Goal: Information Seeking & Learning: Learn about a topic

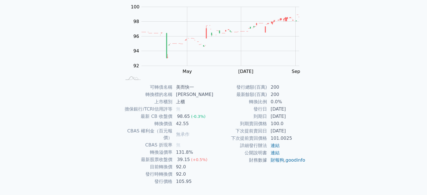
scroll to position [65, 0]
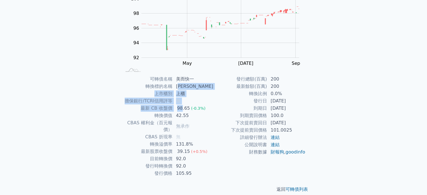
drag, startPoint x: 181, startPoint y: 87, endPoint x: 185, endPoint y: 110, distance: 23.1
click at [185, 110] on tbody "可轉債名稱 美而快一 轉換標的名稱 [PERSON_NAME] 上市櫃別 上櫃 擔保銀行/TCRI信用評等 無 最新 CB 收盤價 98.65 (-0.3%)…" at bounding box center [168, 127] width 92 height 102
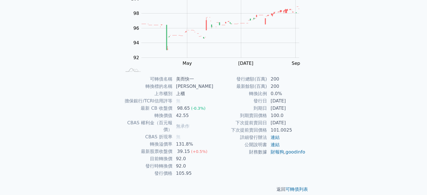
click at [182, 112] on td "42.55" at bounding box center [193, 115] width 41 height 7
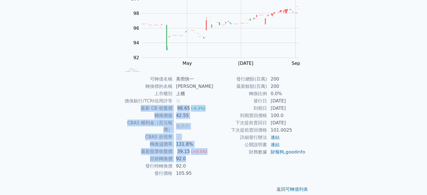
drag, startPoint x: 147, startPoint y: 109, endPoint x: 191, endPoint y: 154, distance: 63.0
click at [191, 154] on tbody "可轉債名稱 美而快一 轉換標的名稱 [PERSON_NAME] 上市櫃別 上櫃 擔保銀行/TCRI信用評等 無 最新 CB 收盤價 98.65 (-0.3%)…" at bounding box center [168, 127] width 92 height 102
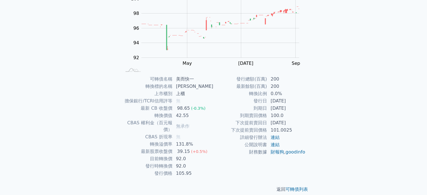
click at [182, 163] on td "92.0" at bounding box center [193, 166] width 41 height 7
drag, startPoint x: 180, startPoint y: 159, endPoint x: 195, endPoint y: 166, distance: 17.1
click at [195, 166] on tbody "可轉債名稱 美而快一 轉換標的名稱 [PERSON_NAME] 上市櫃別 上櫃 擔保銀行/TCRI信用評等 無 最新 CB 收盤價 98.65 (-0.3%)…" at bounding box center [168, 127] width 92 height 102
drag, startPoint x: 239, startPoint y: 123, endPoint x: 299, endPoint y: 123, distance: 60.1
click at [299, 123] on tr "下次提前賣回日 [DATE]" at bounding box center [260, 122] width 92 height 7
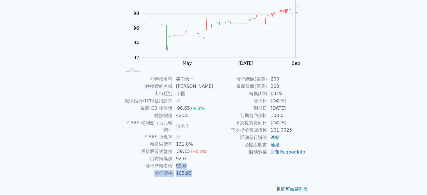
drag, startPoint x: 282, startPoint y: 99, endPoint x: 298, endPoint y: 109, distance: 18.5
click at [298, 109] on tbody "發行總額(百萬) 200 最新餘額(百萬) 200 轉換比例 0.0% 發行日 [DATE] 到期日 [DATE] 到期賣回價格 100.0 下次提前賣回日 …" at bounding box center [260, 116] width 92 height 80
drag, startPoint x: 180, startPoint y: 153, endPoint x: 189, endPoint y: 154, distance: 9.9
click at [189, 155] on td "92.0" at bounding box center [193, 158] width 41 height 7
click at [184, 170] on td "105.95" at bounding box center [193, 173] width 41 height 7
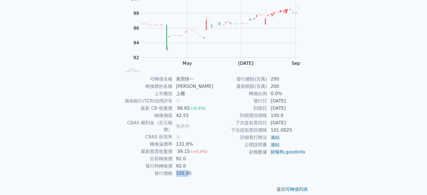
drag, startPoint x: 178, startPoint y: 168, endPoint x: 191, endPoint y: 169, distance: 13.0
click at [191, 170] on td "105.95" at bounding box center [193, 173] width 41 height 7
drag, startPoint x: 194, startPoint y: 168, endPoint x: 178, endPoint y: 169, distance: 15.8
click at [178, 170] on td "105.95" at bounding box center [193, 173] width 41 height 7
drag, startPoint x: 244, startPoint y: 116, endPoint x: 284, endPoint y: 116, distance: 39.9
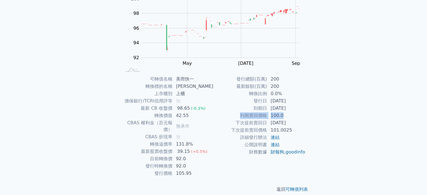
click at [284, 116] on tr "到期賣回價格 100.0" at bounding box center [260, 115] width 92 height 7
click at [338, 118] on div "可轉債列表 財務數據 可轉債列表 財務數據 登入／註冊 登入／註冊 可轉債列表 › 53211 美而快一 53211 美而快一 可轉債詳細資訊 Zoom Ou…" at bounding box center [213, 68] width 427 height 267
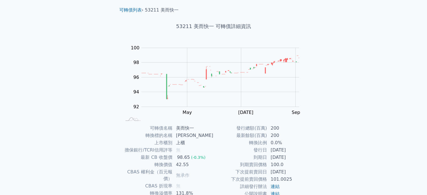
scroll to position [0, 0]
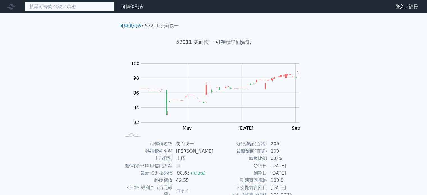
click at [61, 6] on input at bounding box center [70, 7] width 90 height 10
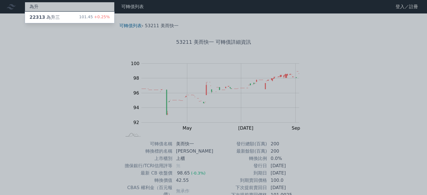
type input "為升"
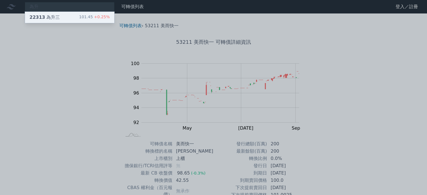
click at [61, 14] on div "22313 為升三 101.45 +0.25%" at bounding box center [69, 17] width 89 height 11
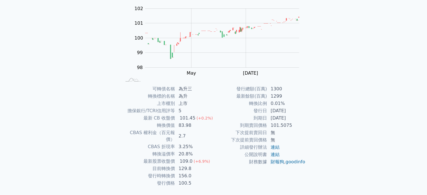
scroll to position [65, 0]
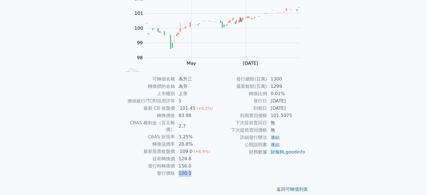
drag, startPoint x: 181, startPoint y: 168, endPoint x: 198, endPoint y: 168, distance: 16.6
click at [198, 170] on td "100.5" at bounding box center [194, 173] width 38 height 7
drag, startPoint x: 271, startPoint y: 95, endPoint x: 290, endPoint y: 96, distance: 19.4
click at [290, 96] on td "0.01%" at bounding box center [287, 93] width 38 height 7
click at [333, 145] on div "可轉債列表 財務數據 可轉債列表 財務數據 登入／註冊 登入／註冊 可轉債列表 › 22313 為升三 22313 為升三 可轉債詳細資訊 Zoom Out …" at bounding box center [213, 68] width 427 height 267
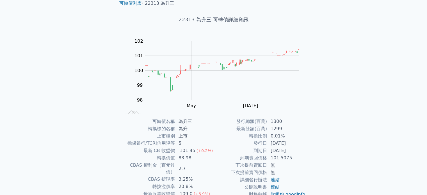
scroll to position [0, 0]
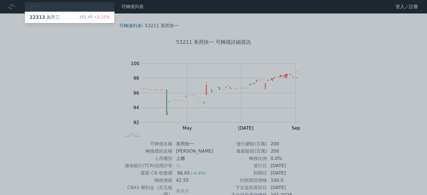
click at [359, 127] on div at bounding box center [213, 97] width 427 height 195
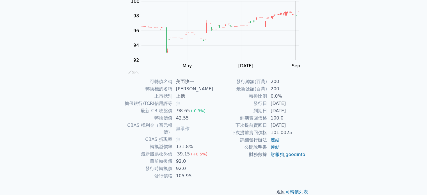
scroll to position [65, 0]
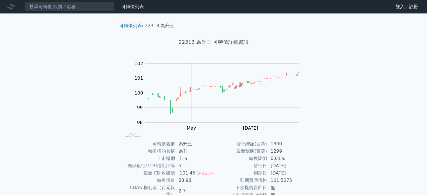
scroll to position [37, 0]
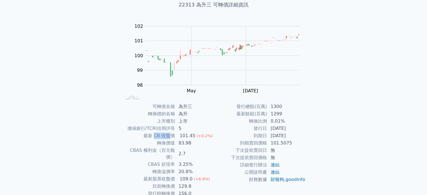
drag, startPoint x: 156, startPoint y: 136, endPoint x: 172, endPoint y: 137, distance: 16.3
click at [172, 137] on td "最新 CB 收盤價" at bounding box center [149, 135] width 54 height 7
click at [158, 134] on td "最新 CB 收盤價" at bounding box center [149, 135] width 54 height 7
drag, startPoint x: 154, startPoint y: 137, endPoint x: 174, endPoint y: 137, distance: 20.0
click at [174, 137] on td "最新 CB 收盤價" at bounding box center [149, 135] width 54 height 7
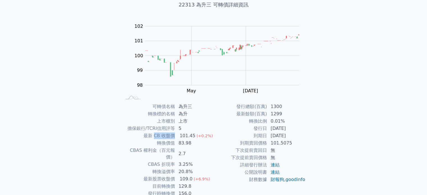
copy td "CB 收盤價"
click at [311, 137] on div "可轉債名稱 為升三 轉換標的名稱 為升 上市櫃別 上市 擔保銀行/TCRI信用評等 5 最新 CB 收盤價 101.45 (+0.2%) 轉換價值 83.98…" at bounding box center [214, 154] width 198 height 102
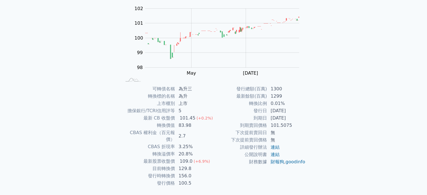
scroll to position [65, 0]
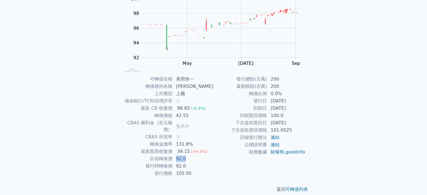
drag, startPoint x: 179, startPoint y: 153, endPoint x: 193, endPoint y: 153, distance: 13.8
click at [193, 155] on td "92.0" at bounding box center [193, 158] width 41 height 7
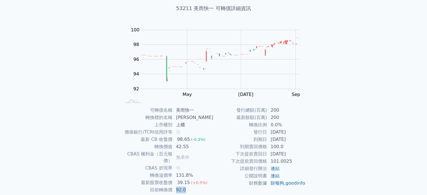
scroll to position [65, 0]
